Goal: Task Accomplishment & Management: Use online tool/utility

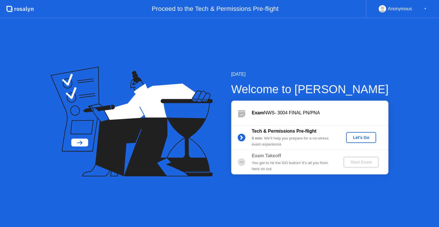
click at [362, 134] on button "Let's Go" at bounding box center [361, 137] width 30 height 11
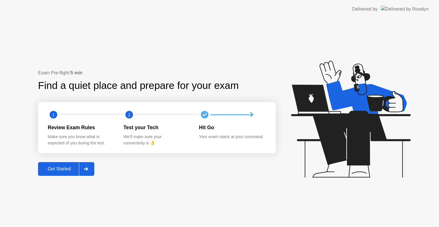
click at [86, 171] on div at bounding box center [86, 168] width 14 height 13
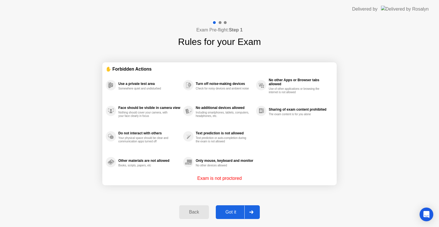
click at [248, 211] on div at bounding box center [251, 211] width 14 height 13
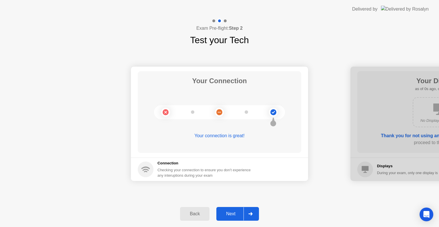
click at [248, 213] on div at bounding box center [250, 213] width 14 height 13
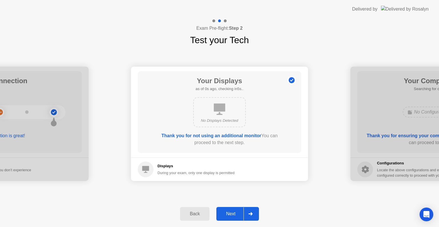
click at [248, 213] on div at bounding box center [250, 213] width 14 height 13
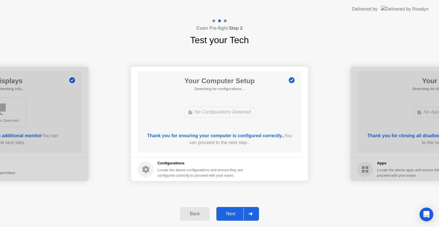
click at [248, 213] on div at bounding box center [250, 213] width 14 height 13
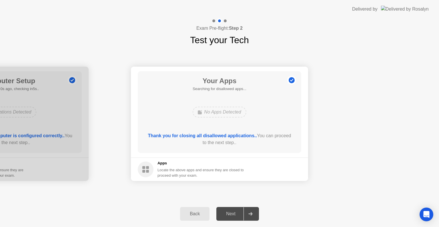
click at [248, 213] on div at bounding box center [250, 213] width 14 height 13
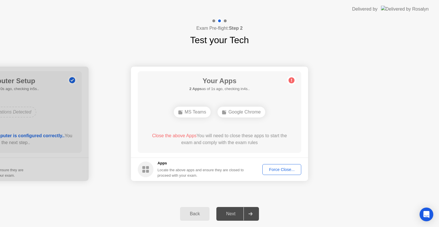
click at [278, 171] on div "Force Close..." at bounding box center [281, 169] width 35 height 5
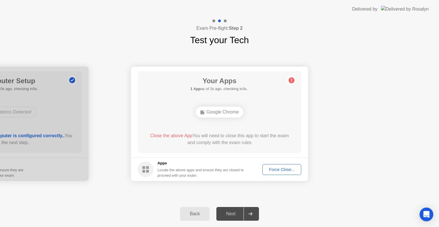
click at [287, 164] on button "Force Close..." at bounding box center [281, 169] width 39 height 11
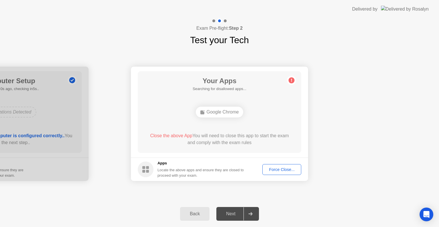
click at [249, 216] on div at bounding box center [250, 213] width 14 height 13
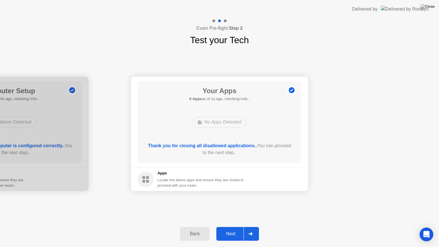
click at [249, 227] on div at bounding box center [250, 233] width 14 height 13
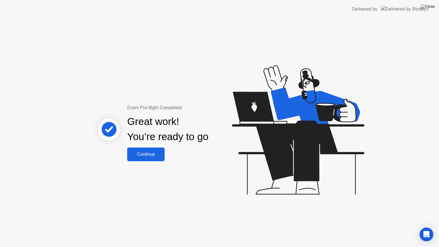
click at [149, 147] on div "Great work! You’re ready to go" at bounding box center [168, 129] width 154 height 36
click at [149, 149] on button "Continue" at bounding box center [145, 154] width 37 height 14
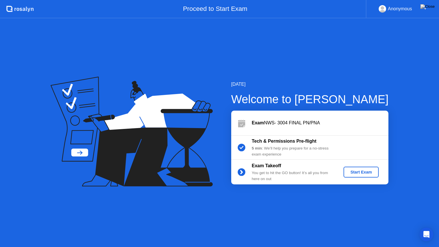
click at [356, 170] on div "Start Exam" at bounding box center [361, 172] width 31 height 5
